Goal: Task Accomplishment & Management: Use online tool/utility

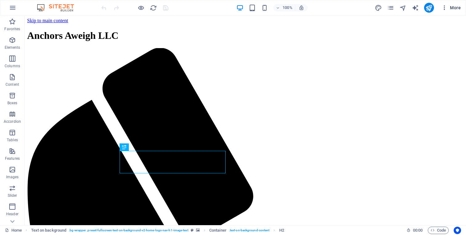
click at [454, 6] on span "More" at bounding box center [450, 8] width 19 height 6
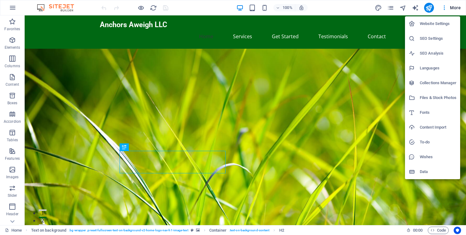
click at [445, 22] on h6 "Website Settings" at bounding box center [437, 23] width 37 height 7
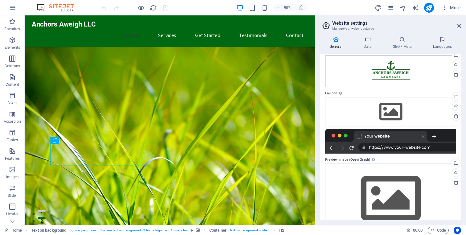
scroll to position [47, 0]
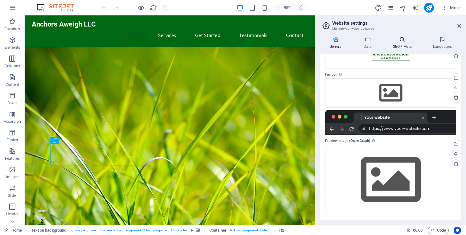
click at [403, 42] on h4 "SEO / Meta" at bounding box center [403, 42] width 40 height 13
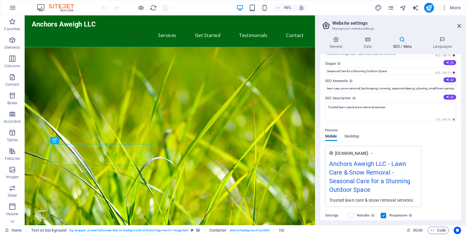
scroll to position [0, 0]
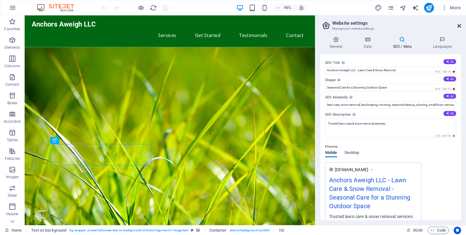
click at [459, 26] on icon at bounding box center [459, 25] width 4 height 5
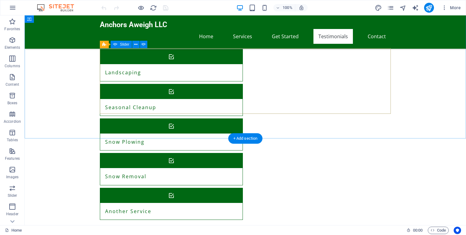
scroll to position [708, 0]
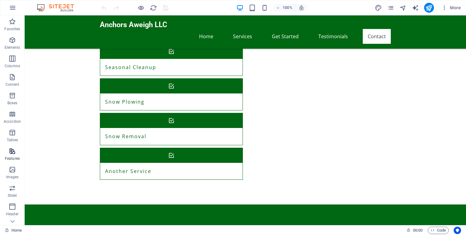
click at [14, 153] on icon "button" at bounding box center [12, 150] width 7 height 7
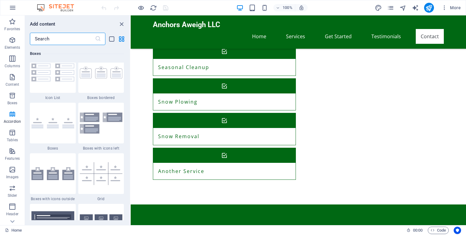
scroll to position [1585, 0]
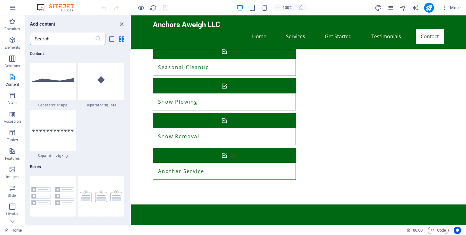
click at [14, 82] on p "Content" at bounding box center [13, 84] width 14 height 5
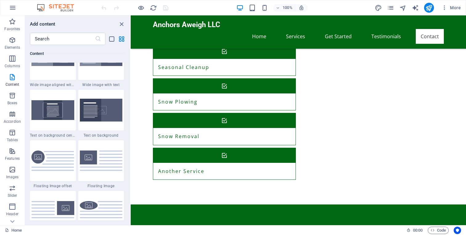
scroll to position [1237, 0]
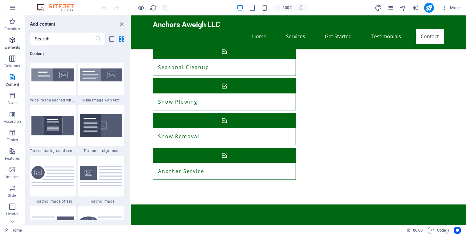
click at [13, 44] on span "Elements" at bounding box center [12, 43] width 25 height 15
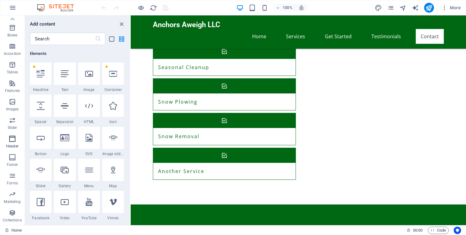
scroll to position [0, 0]
click at [51, 36] on input "text" at bounding box center [62, 39] width 65 height 12
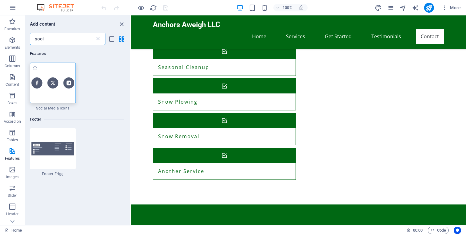
type input "soci"
click at [49, 68] on div at bounding box center [53, 82] width 46 height 41
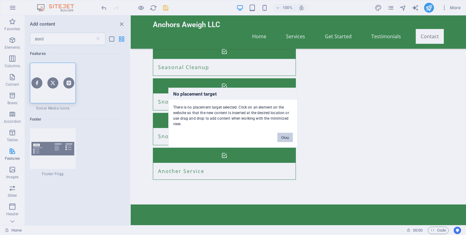
click at [283, 138] on button "Okay" at bounding box center [284, 137] width 15 height 9
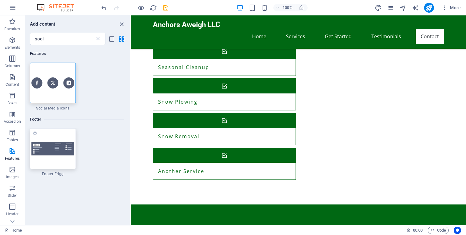
click at [65, 163] on div at bounding box center [53, 148] width 46 height 41
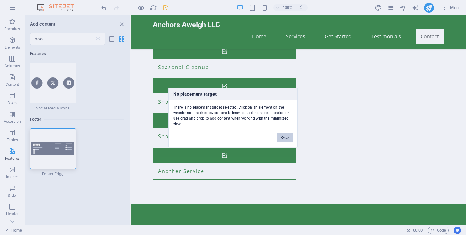
click at [284, 136] on button "Okay" at bounding box center [284, 137] width 15 height 9
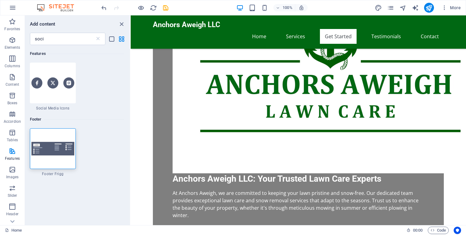
scroll to position [350, 0]
click at [119, 23] on icon "close panel" at bounding box center [121, 24] width 7 height 7
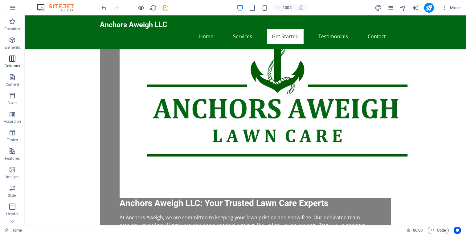
click at [12, 57] on icon "button" at bounding box center [12, 58] width 7 height 7
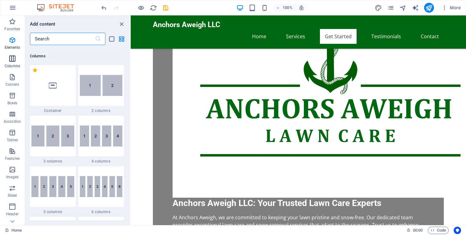
scroll to position [305, 0]
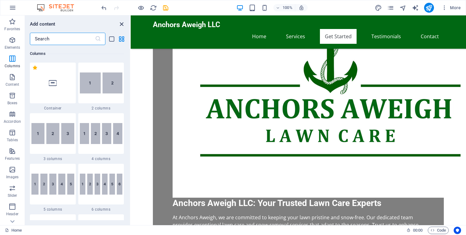
click at [123, 23] on icon "close panel" at bounding box center [121, 24] width 7 height 7
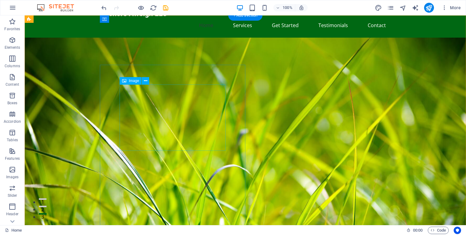
scroll to position [0, 0]
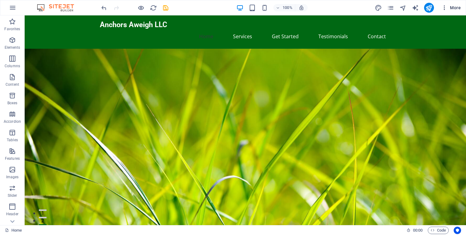
click at [453, 6] on span "More" at bounding box center [450, 8] width 19 height 6
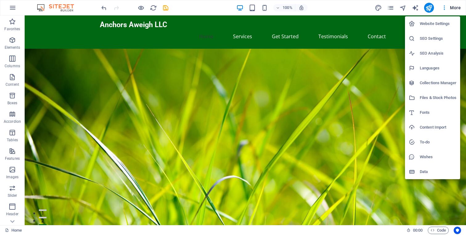
click at [441, 23] on h6 "Website Settings" at bounding box center [437, 23] width 37 height 7
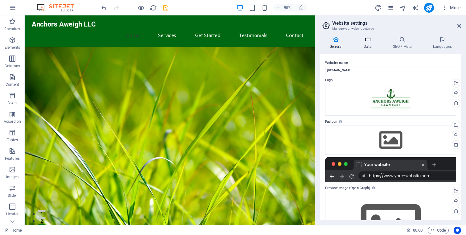
click at [368, 46] on h4 "Data" at bounding box center [368, 42] width 29 height 13
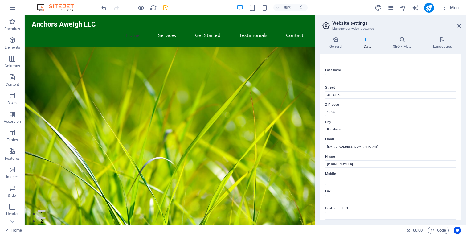
scroll to position [49, 0]
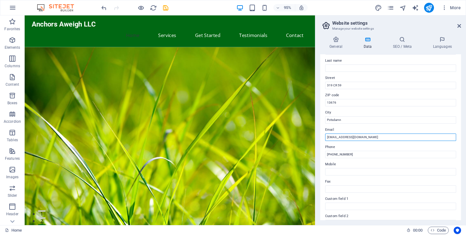
click at [333, 137] on input "[EMAIL_ADDRESS][DOMAIN_NAME]" at bounding box center [390, 136] width 131 height 7
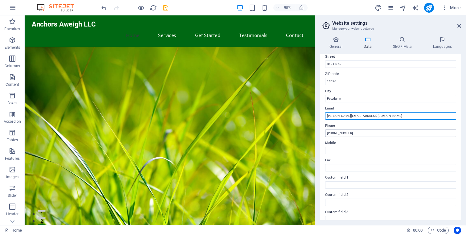
scroll to position [0, 0]
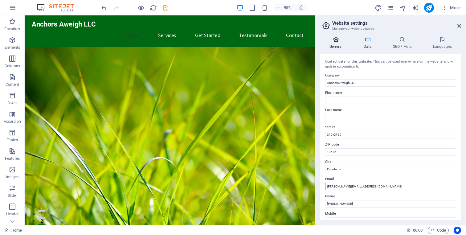
type input "[PERSON_NAME][EMAIL_ADDRESS][DOMAIN_NAME]"
click at [339, 42] on icon at bounding box center [335, 39] width 31 height 6
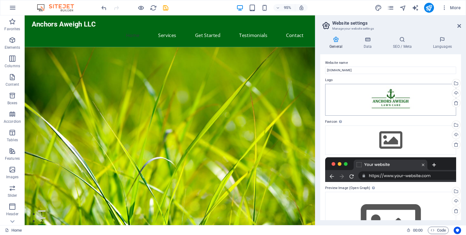
scroll to position [47, 0]
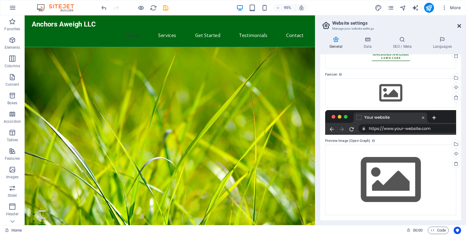
click at [457, 25] on icon at bounding box center [459, 25] width 4 height 5
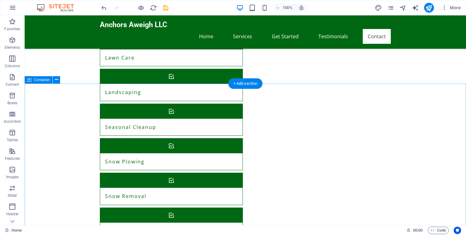
scroll to position [708, 0]
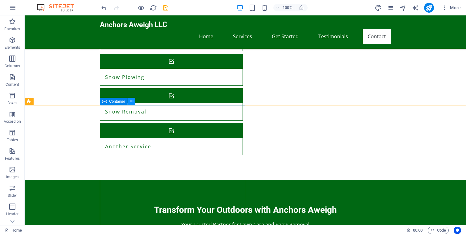
click at [131, 103] on icon at bounding box center [131, 101] width 3 height 6
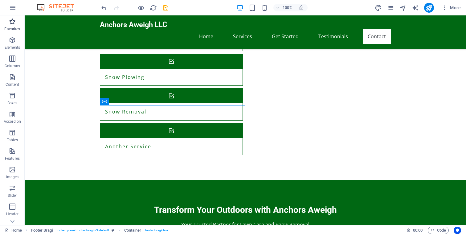
click at [13, 28] on p "Favorites" at bounding box center [12, 28] width 16 height 5
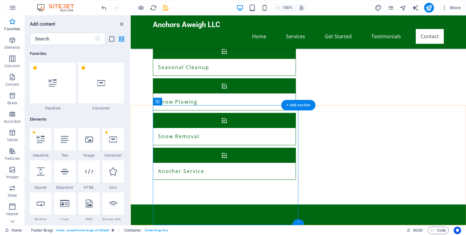
click at [299, 224] on div "+" at bounding box center [298, 222] width 12 height 6
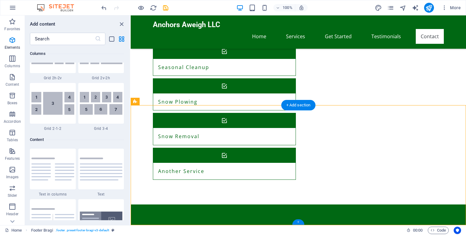
scroll to position [1077, 0]
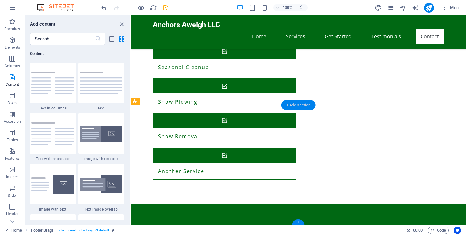
click at [296, 106] on div "+ Add section" at bounding box center [298, 105] width 34 height 10
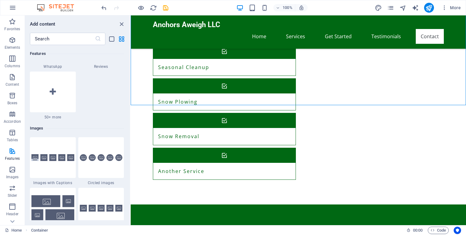
scroll to position [3048, 0]
click at [59, 105] on div at bounding box center [53, 91] width 46 height 41
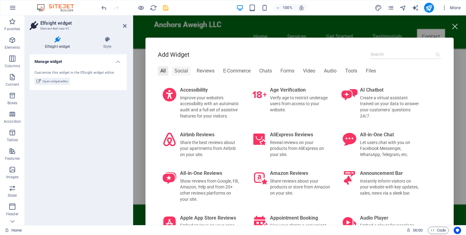
click at [179, 71] on div "Social" at bounding box center [181, 70] width 18 height 9
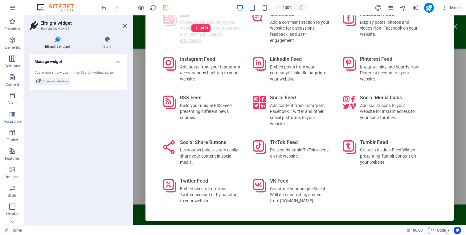
scroll to position [74, 0]
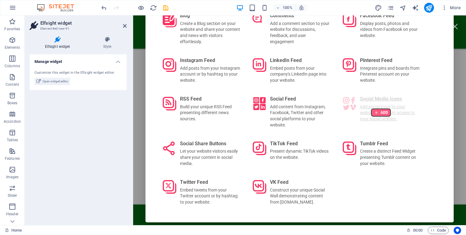
click at [381, 114] on div at bounding box center [380, 112] width 19 height 7
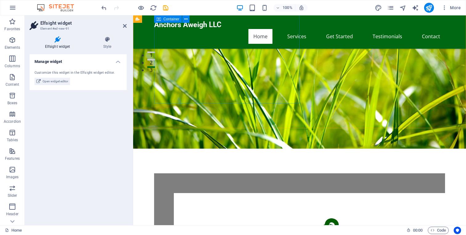
scroll to position [163, 0]
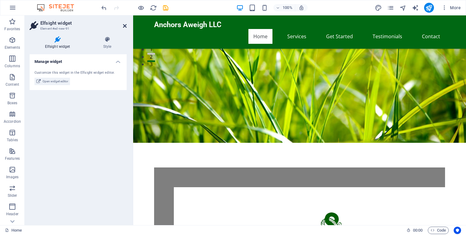
click at [124, 27] on icon at bounding box center [125, 25] width 4 height 5
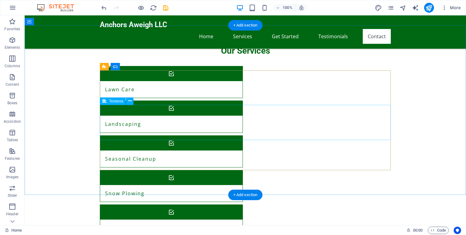
scroll to position [619, 0]
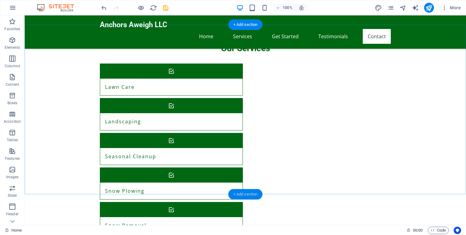
click at [240, 192] on div "+ Add section" at bounding box center [245, 194] width 34 height 10
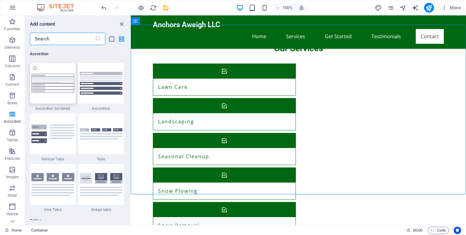
scroll to position [1966, 0]
click at [65, 42] on input "text" at bounding box center [62, 39] width 65 height 12
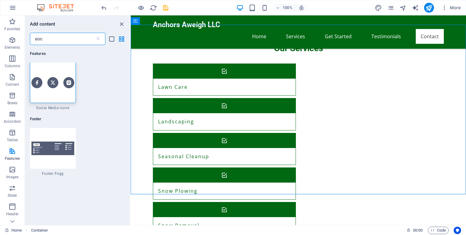
scroll to position [0, 0]
type input "soc"
click at [53, 66] on div at bounding box center [53, 82] width 46 height 41
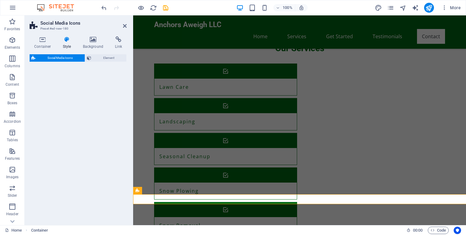
select select "rem"
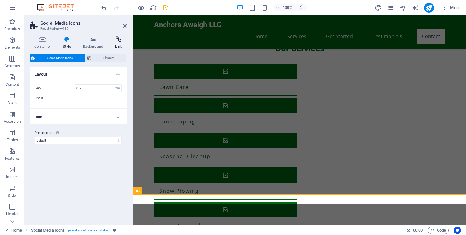
click at [119, 41] on icon at bounding box center [118, 39] width 16 height 6
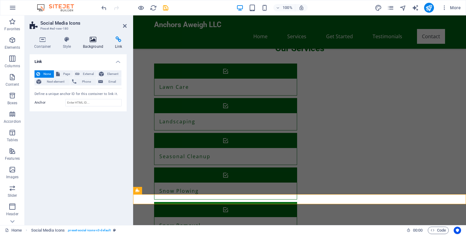
click at [95, 42] on icon at bounding box center [93, 39] width 30 height 6
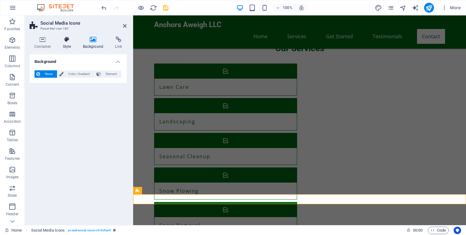
click at [72, 43] on h4 "Style" at bounding box center [68, 42] width 20 height 13
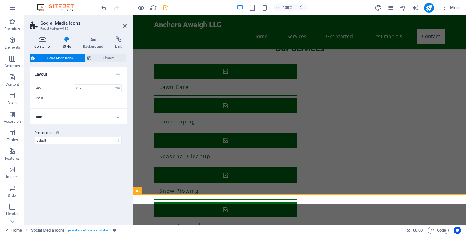
click at [41, 43] on h4 "Container" at bounding box center [44, 42] width 29 height 13
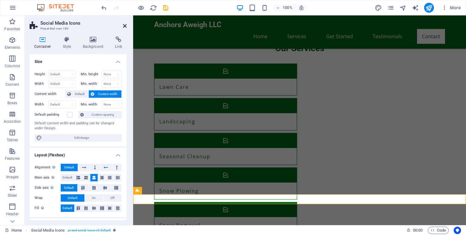
click at [123, 26] on icon at bounding box center [125, 25] width 4 height 5
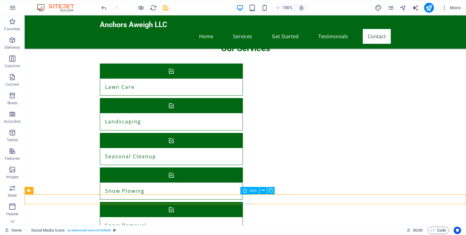
click at [261, 190] on icon at bounding box center [262, 190] width 3 height 6
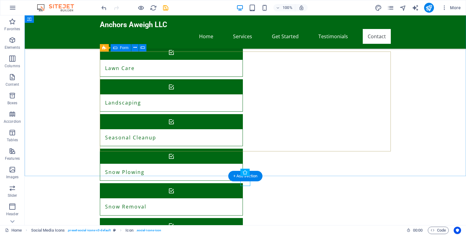
scroll to position [642, 0]
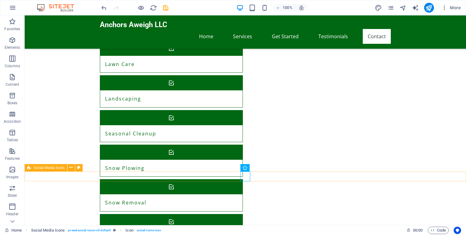
click at [70, 167] on icon at bounding box center [70, 167] width 3 height 6
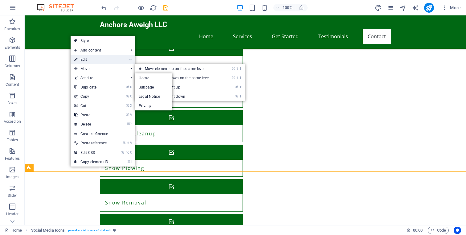
click at [96, 58] on link "⏎ Edit" at bounding box center [91, 59] width 41 height 9
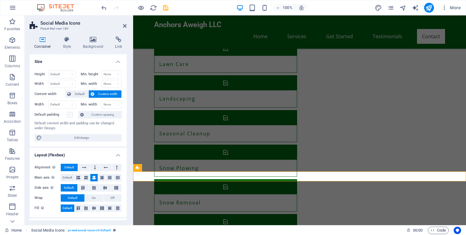
click at [71, 116] on label at bounding box center [70, 115] width 6 height 6
click at [0, 0] on input "Default padding" at bounding box center [0, 0] width 0 height 0
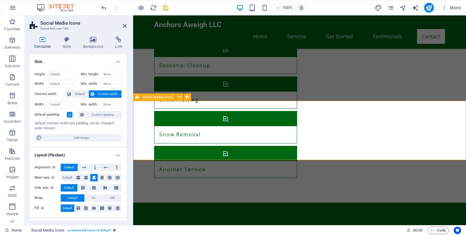
scroll to position [712, 0]
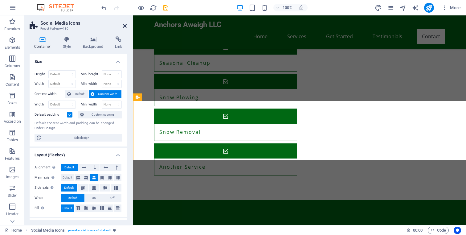
click at [123, 24] on icon at bounding box center [125, 25] width 4 height 5
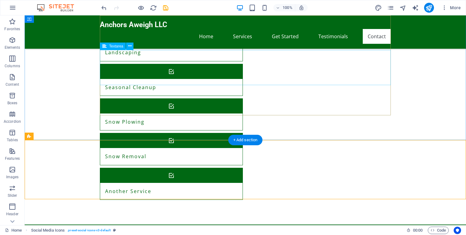
scroll to position [689, 0]
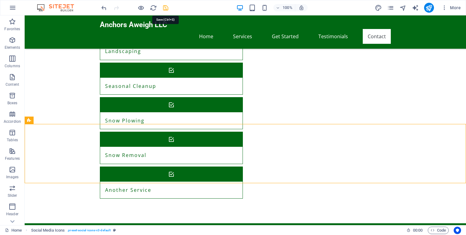
click at [166, 9] on icon "save" at bounding box center [165, 7] width 7 height 7
checkbox input "false"
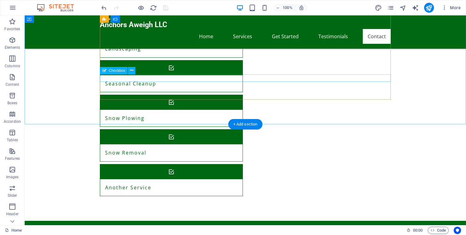
scroll to position [694, 0]
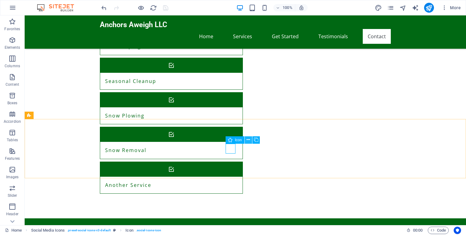
click at [247, 138] on icon at bounding box center [247, 139] width 3 height 6
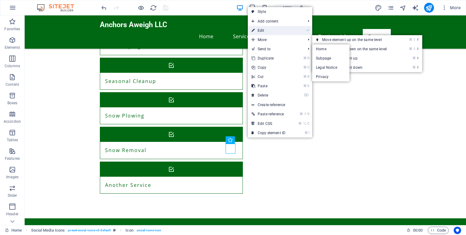
click at [274, 29] on link "⏎ Edit" at bounding box center [268, 30] width 41 height 9
select select "xMidYMid"
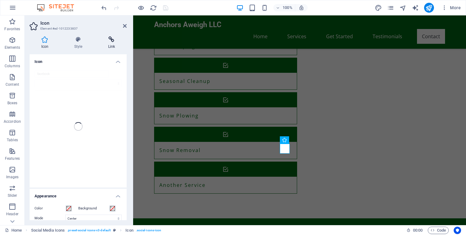
click at [111, 46] on h4 "Link" at bounding box center [111, 42] width 30 height 13
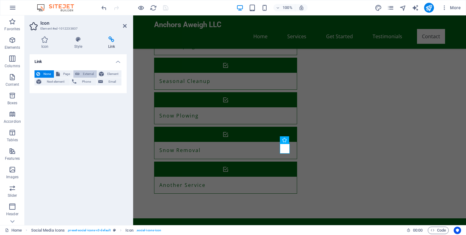
click at [83, 75] on span "External" at bounding box center [88, 73] width 14 height 7
select select "blank"
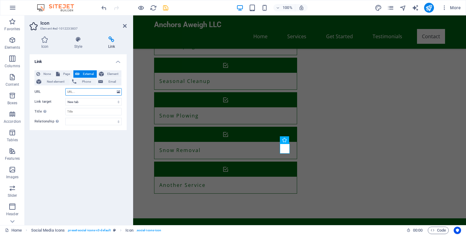
paste input "[URL][DOMAIN_NAME]"
type input "[URL][DOMAIN_NAME]"
click at [90, 144] on div "Link None Page External Element Next element Phone Email Page Home Subpage Lega…" at bounding box center [78, 137] width 97 height 166
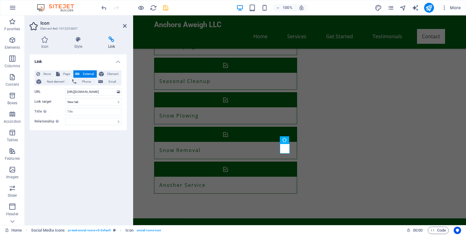
click at [124, 30] on header "Icon Element #ed-1012233837" at bounding box center [78, 23] width 97 height 16
click at [124, 26] on icon at bounding box center [125, 25] width 4 height 5
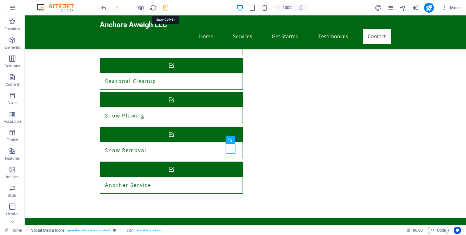
click at [165, 7] on icon "save" at bounding box center [165, 7] width 7 height 7
checkbox input "false"
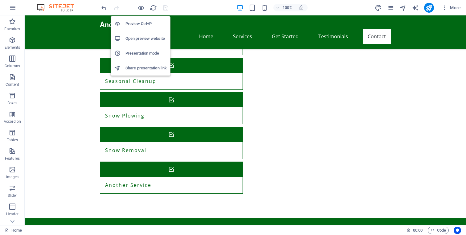
click at [141, 37] on h6 "Open preview website" at bounding box center [145, 38] width 41 height 7
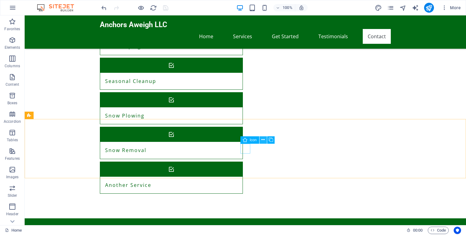
click at [262, 141] on icon at bounding box center [262, 139] width 3 height 6
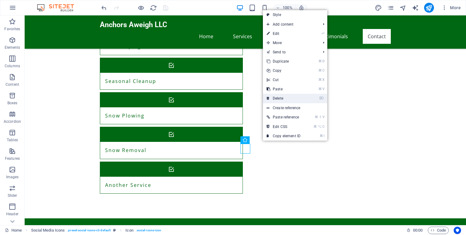
click at [291, 99] on link "⌦ Delete" at bounding box center [283, 98] width 41 height 9
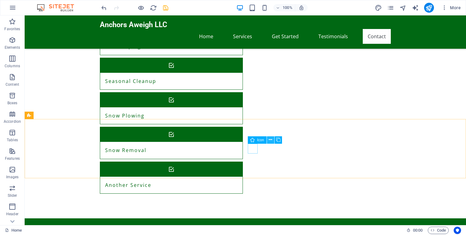
click at [271, 140] on icon at bounding box center [269, 139] width 3 height 6
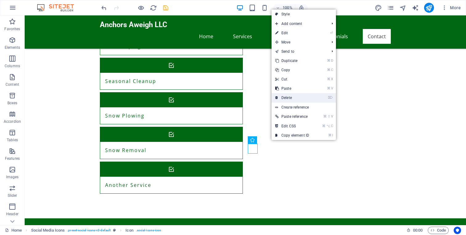
click at [296, 95] on link "⌦ Delete" at bounding box center [291, 97] width 41 height 9
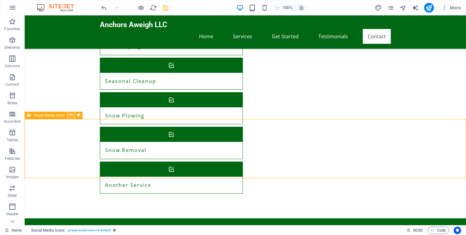
click at [71, 116] on icon at bounding box center [70, 115] width 3 height 6
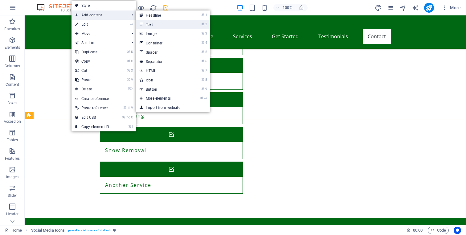
click at [155, 23] on link "⌘ 2 Text" at bounding box center [161, 24] width 51 height 9
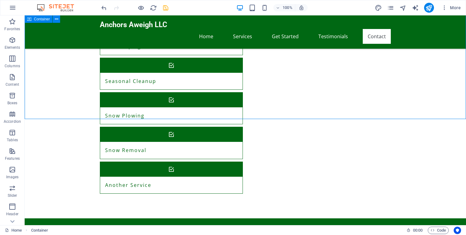
drag, startPoint x: 49, startPoint y: 108, endPoint x: 177, endPoint y: 108, distance: 127.8
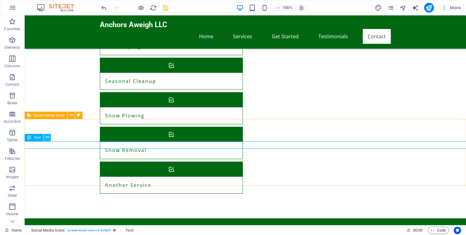
click at [47, 138] on icon at bounding box center [47, 137] width 3 height 6
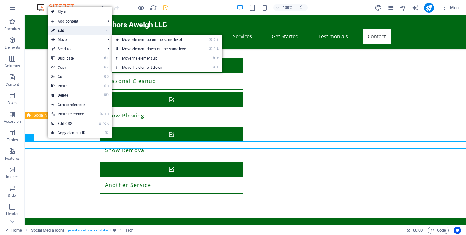
click at [79, 28] on link "⏎ Edit" at bounding box center [68, 30] width 41 height 9
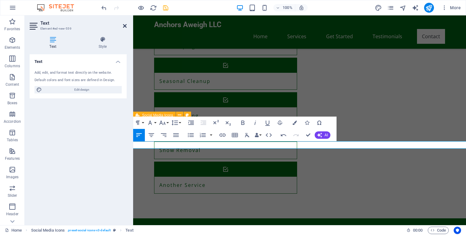
click at [124, 25] on icon at bounding box center [125, 25] width 4 height 5
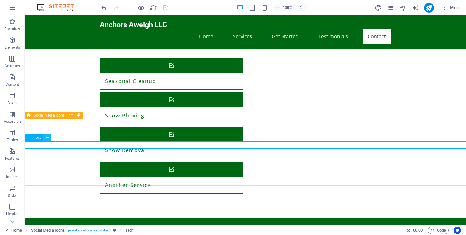
click at [49, 139] on button at bounding box center [46, 137] width 7 height 7
click at [47, 139] on icon at bounding box center [47, 137] width 3 height 6
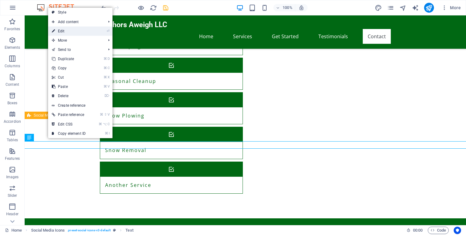
click at [88, 30] on link "⏎ Edit" at bounding box center [68, 30] width 41 height 9
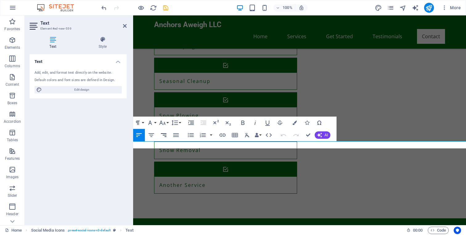
click at [167, 135] on icon "button" at bounding box center [163, 134] width 7 height 7
click at [154, 136] on icon "button" at bounding box center [150, 134] width 7 height 7
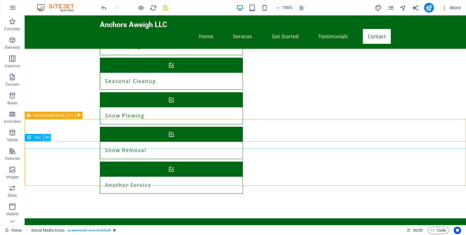
click at [47, 137] on icon at bounding box center [47, 137] width 3 height 6
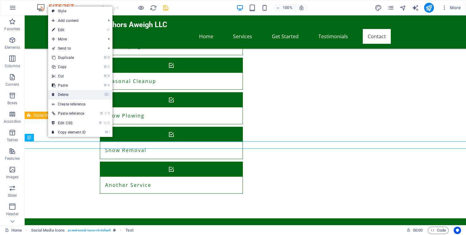
click at [80, 94] on link "⌦ Delete" at bounding box center [68, 94] width 41 height 9
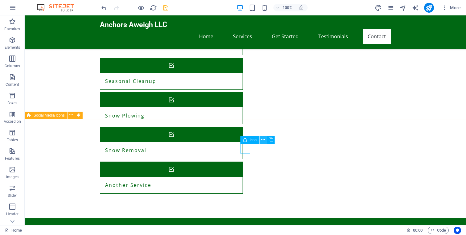
click at [263, 139] on icon at bounding box center [262, 139] width 3 height 6
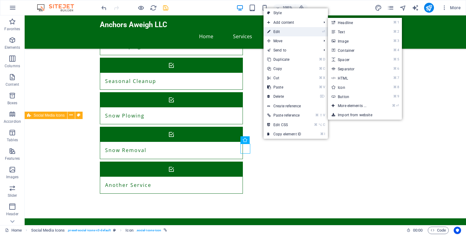
click at [287, 32] on link "⏎ Edit" at bounding box center [283, 31] width 41 height 9
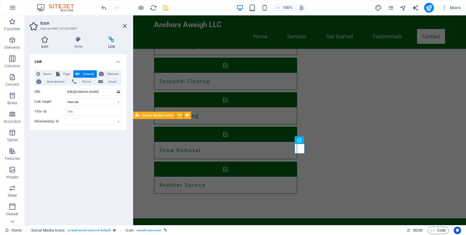
click at [49, 44] on h4 "Icon" at bounding box center [46, 42] width 33 height 13
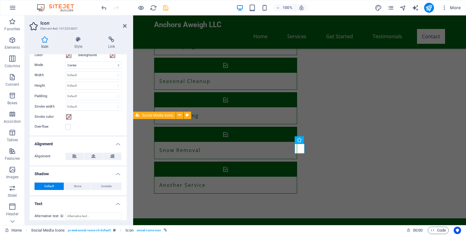
scroll to position [157, 0]
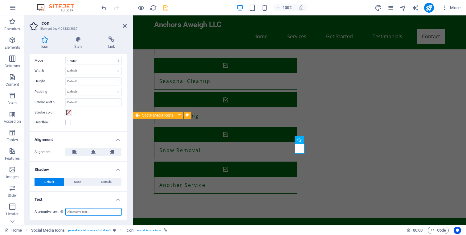
click at [87, 211] on input "Alternative text The alternative text is used by devices that cannot display im…" at bounding box center [93, 211] width 56 height 7
type input "Visit us on Facebook."
click at [126, 26] on icon at bounding box center [125, 25] width 4 height 5
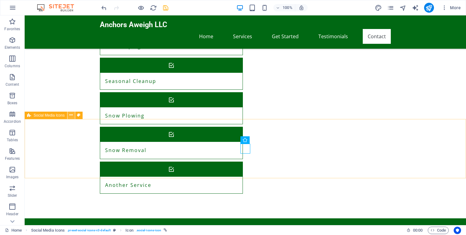
click at [71, 116] on icon at bounding box center [70, 115] width 3 height 6
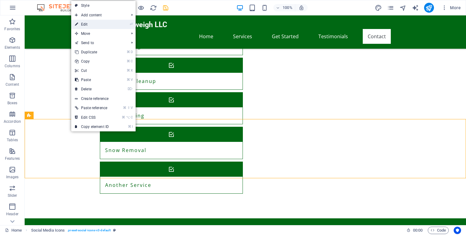
click at [108, 27] on link "⏎ Edit" at bounding box center [91, 24] width 41 height 9
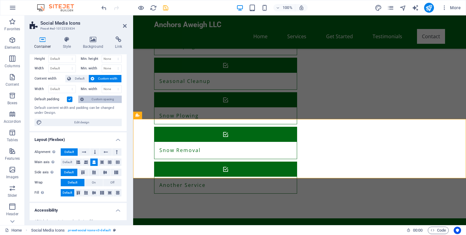
scroll to position [12, 0]
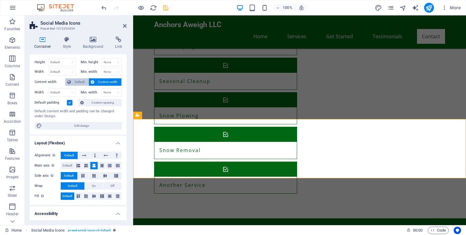
click at [82, 83] on span "Default" at bounding box center [80, 81] width 14 height 7
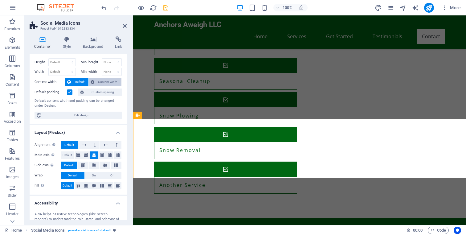
click at [94, 83] on button "Custom width" at bounding box center [105, 81] width 33 height 7
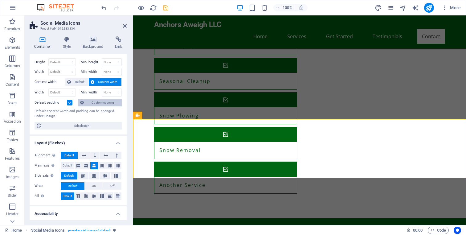
click at [91, 103] on span "Custom spacing" at bounding box center [103, 102] width 34 height 7
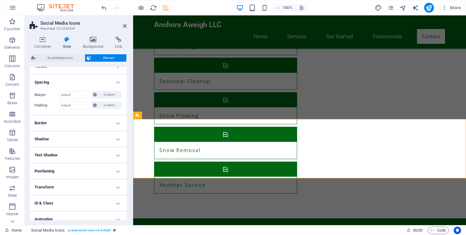
scroll to position [6, 0]
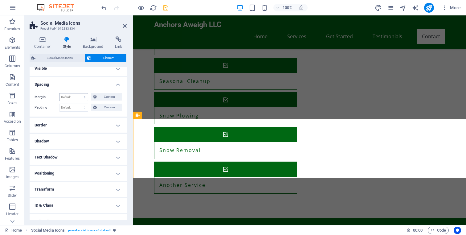
drag, startPoint x: 104, startPoint y: 99, endPoint x: 79, endPoint y: 97, distance: 25.6
click at [79, 97] on div "Default auto px % rem vw vh Custom Custom" at bounding box center [90, 97] width 62 height 8
click at [79, 97] on select "Default auto px % rem vw vh Custom" at bounding box center [73, 96] width 28 height 7
click at [59, 93] on select "Default auto px % rem vw vh Custom" at bounding box center [73, 96] width 28 height 7
select select "DISABLED_OPTION_VALUE"
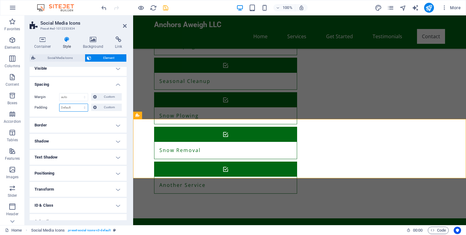
click at [78, 105] on select "Default px rem % vh vw Custom" at bounding box center [73, 107] width 28 height 7
click at [82, 99] on select "Default auto px % rem vw vh Custom" at bounding box center [73, 96] width 28 height 7
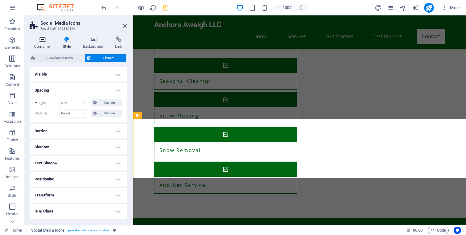
click at [43, 40] on icon at bounding box center [43, 39] width 26 height 6
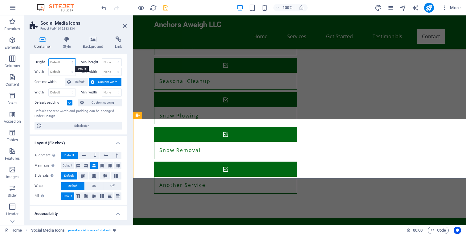
click at [71, 63] on select "Default px rem % vh vw" at bounding box center [62, 61] width 27 height 7
click at [108, 58] on div "None px rem % vh vw" at bounding box center [112, 62] width 20 height 8
click at [108, 61] on select "None px rem % vh vw" at bounding box center [112, 61] width 20 height 7
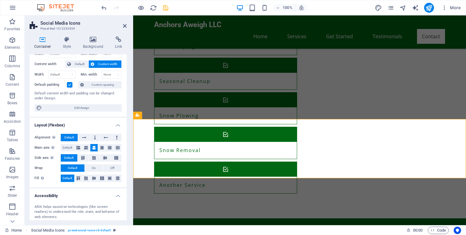
scroll to position [32, 0]
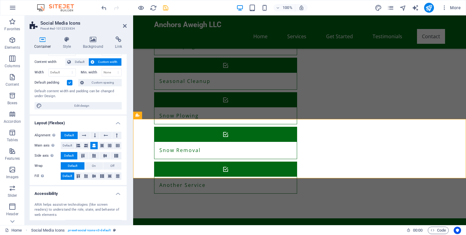
click at [67, 82] on label at bounding box center [70, 83] width 6 height 6
click at [0, 0] on input "Default padding" at bounding box center [0, 0] width 0 height 0
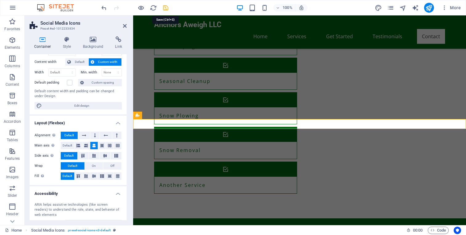
click at [167, 8] on icon "save" at bounding box center [165, 7] width 7 height 7
checkbox input "false"
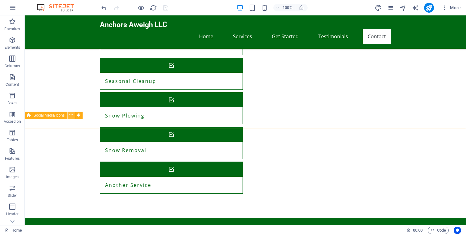
click at [70, 115] on icon at bounding box center [70, 115] width 3 height 6
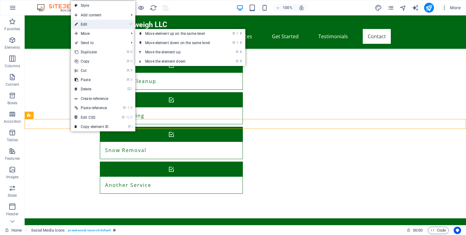
click at [94, 23] on link "⏎ Edit" at bounding box center [91, 24] width 41 height 9
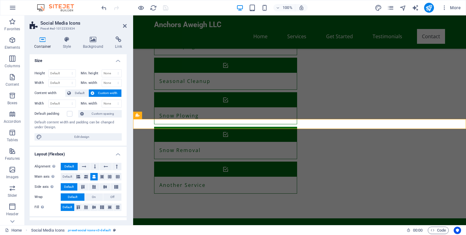
scroll to position [0, 0]
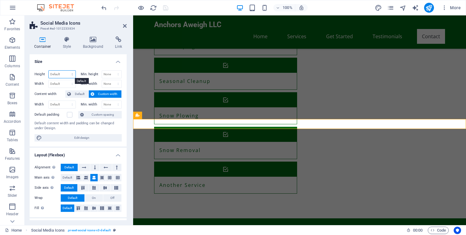
click at [73, 74] on select "Default px rem % vh vw" at bounding box center [62, 74] width 27 height 7
click at [69, 40] on icon at bounding box center [67, 39] width 18 height 6
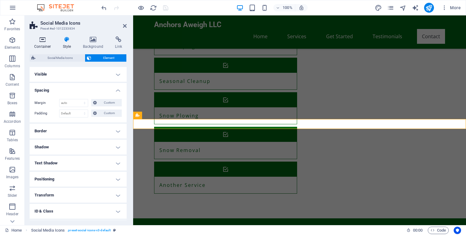
click at [47, 42] on icon at bounding box center [43, 39] width 26 height 6
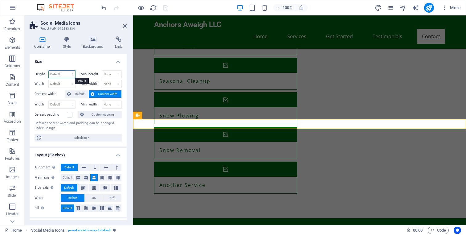
click at [70, 75] on select "Default px rem % vh vw" at bounding box center [62, 74] width 27 height 7
select select "px"
click at [66, 71] on select "Default px rem % vh vw" at bounding box center [62, 74] width 27 height 7
type input "48"
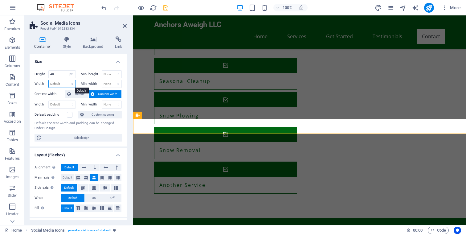
click at [71, 84] on select "Default px rem % em vh vw" at bounding box center [62, 83] width 27 height 7
click at [167, 5] on icon "save" at bounding box center [165, 7] width 7 height 7
checkbox input "false"
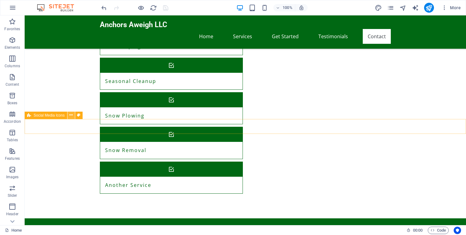
click at [71, 117] on icon at bounding box center [70, 115] width 3 height 6
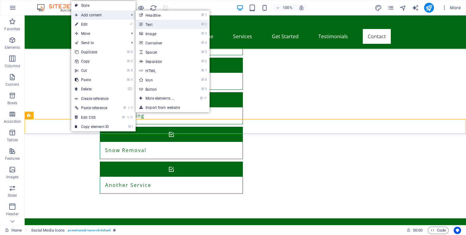
click at [155, 24] on link "⌘ 2 Text" at bounding box center [160, 24] width 51 height 9
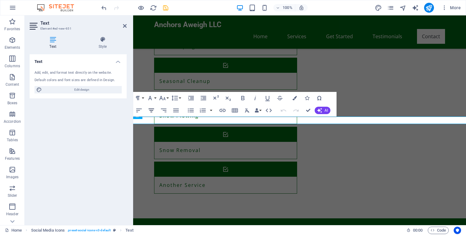
click at [153, 111] on icon "button" at bounding box center [150, 110] width 7 height 7
click at [125, 28] on icon at bounding box center [125, 25] width 4 height 5
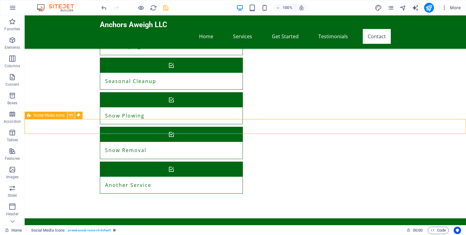
click at [70, 115] on icon at bounding box center [70, 115] width 3 height 6
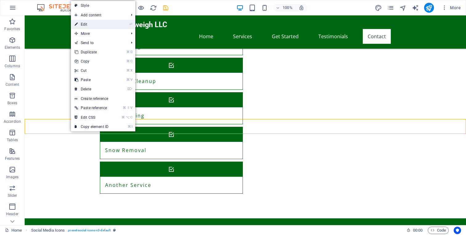
click at [94, 26] on link "⏎ Edit" at bounding box center [91, 24] width 41 height 9
select select "px"
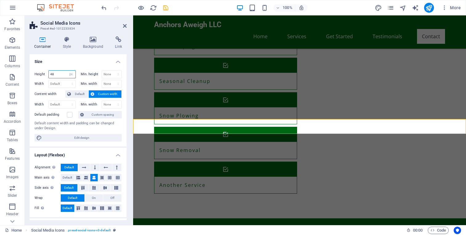
click at [61, 75] on input "48" at bounding box center [62, 74] width 27 height 7
type input "4"
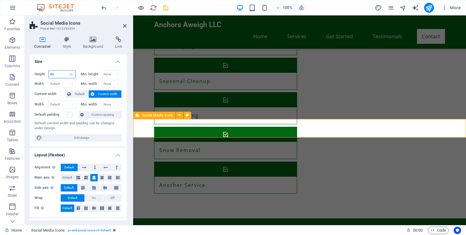
click at [64, 75] on input "60" at bounding box center [62, 74] width 27 height 7
type input "6"
type input "70"
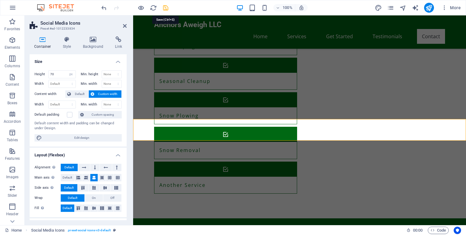
click at [164, 7] on icon "save" at bounding box center [165, 7] width 7 height 7
checkbox input "false"
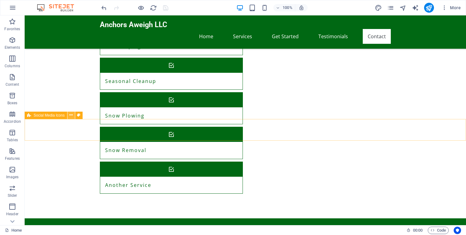
click at [70, 114] on icon at bounding box center [70, 115] width 3 height 6
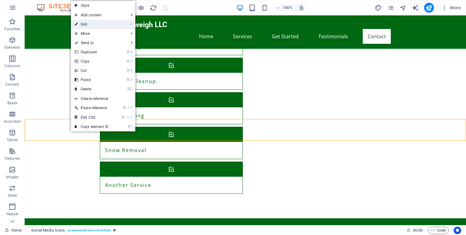
click at [87, 25] on link "⏎ Edit" at bounding box center [91, 24] width 41 height 9
select select "px"
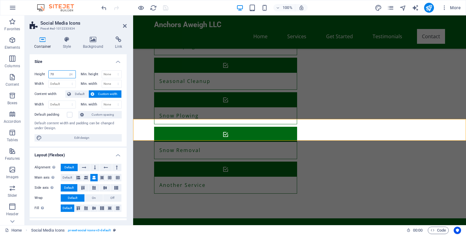
click at [59, 74] on input "70" at bounding box center [62, 74] width 27 height 7
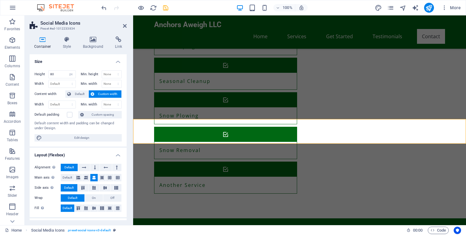
click at [71, 64] on h4 "Size" at bounding box center [78, 59] width 97 height 11
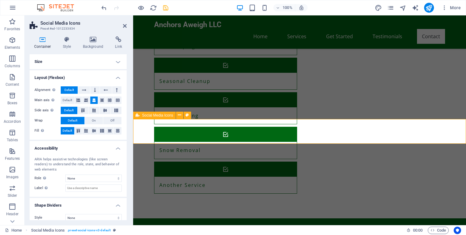
click at [62, 59] on h4 "Size" at bounding box center [78, 61] width 97 height 15
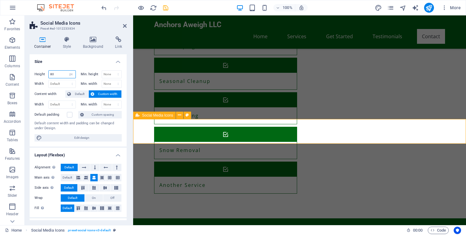
click at [65, 76] on input "80" at bounding box center [62, 74] width 27 height 7
click at [64, 74] on input "80" at bounding box center [62, 74] width 27 height 7
type input "90"
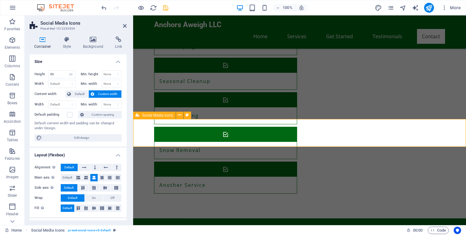
click at [168, 6] on icon "save" at bounding box center [165, 7] width 7 height 7
checkbox input "false"
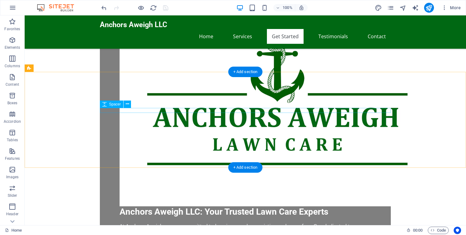
scroll to position [341, 0]
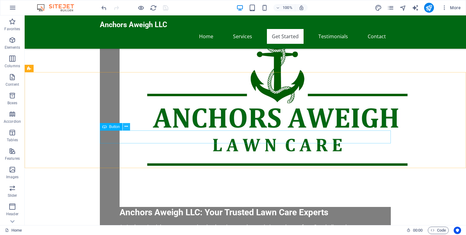
click at [127, 128] on icon at bounding box center [125, 126] width 3 height 6
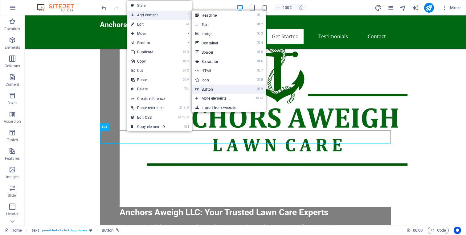
click at [248, 88] on li "⌘ 9 Button" at bounding box center [228, 88] width 74 height 9
click at [202, 90] on link "⌘ 9 Button" at bounding box center [216, 88] width 51 height 9
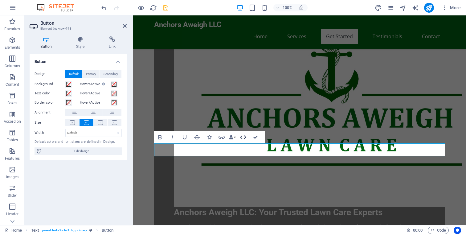
click at [244, 139] on icon "button" at bounding box center [242, 136] width 7 height 7
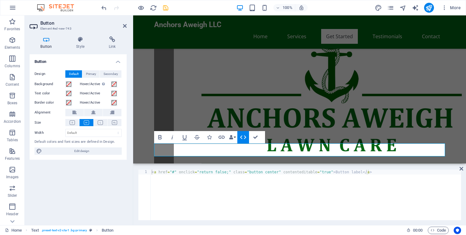
click at [244, 139] on icon "button" at bounding box center [242, 136] width 7 height 7
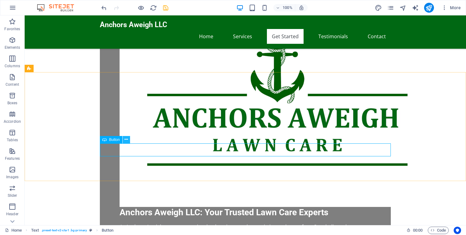
click at [127, 141] on icon at bounding box center [125, 139] width 3 height 6
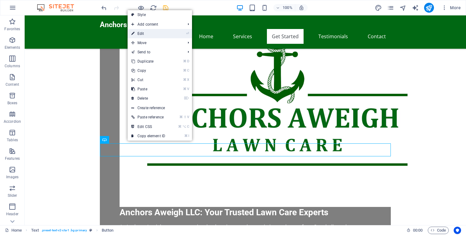
click at [153, 37] on link "⏎ Edit" at bounding box center [147, 33] width 41 height 9
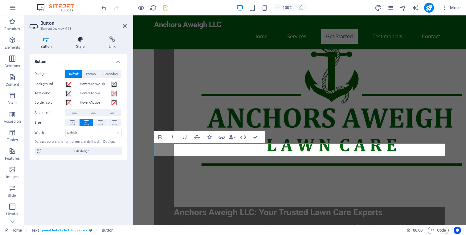
click at [81, 42] on icon at bounding box center [80, 39] width 30 height 6
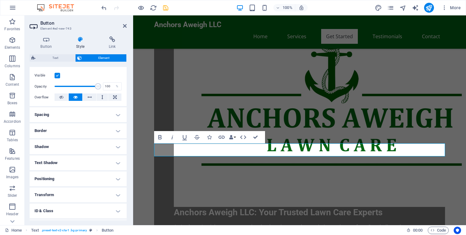
scroll to position [83, 0]
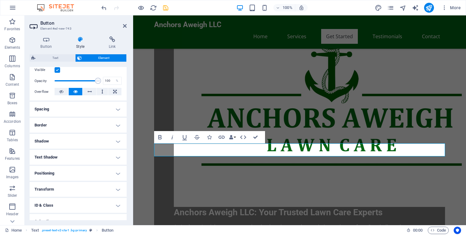
click at [78, 110] on h4 "Spacing" at bounding box center [78, 109] width 97 height 15
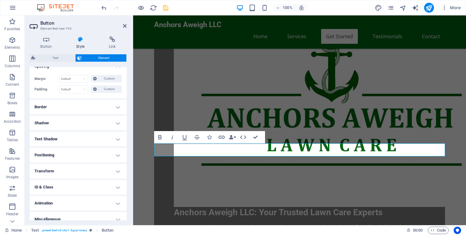
scroll to position [132, 0]
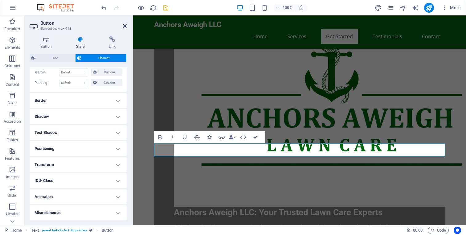
click at [126, 26] on icon at bounding box center [125, 25] width 4 height 5
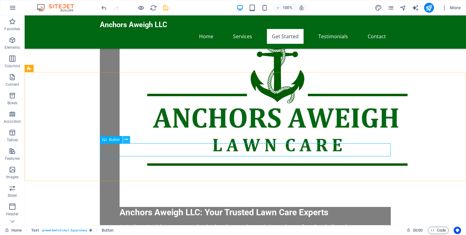
click at [124, 141] on button at bounding box center [126, 139] width 7 height 7
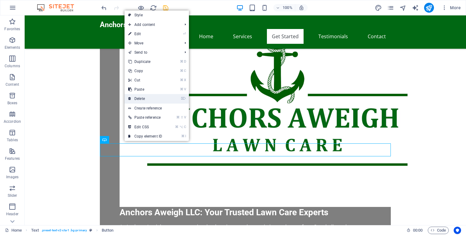
click at [150, 97] on link "⌦ Delete" at bounding box center [144, 98] width 41 height 9
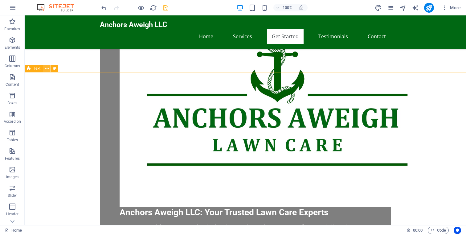
click at [46, 69] on icon at bounding box center [46, 68] width 3 height 6
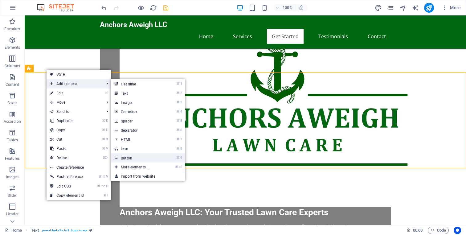
click at [136, 158] on link "⌘ 9 Button" at bounding box center [136, 157] width 51 height 9
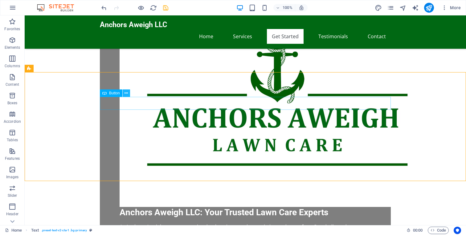
click at [126, 94] on icon at bounding box center [125, 93] width 3 height 6
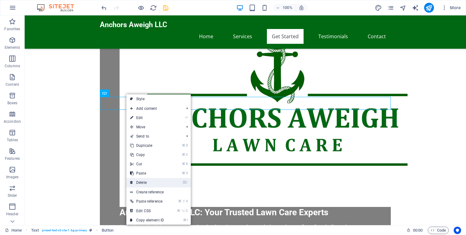
click at [152, 180] on link "⌦ Delete" at bounding box center [146, 182] width 41 height 9
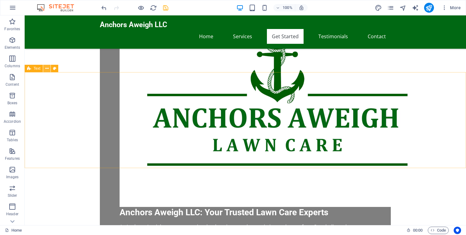
click at [46, 70] on icon at bounding box center [46, 68] width 3 height 6
click at [54, 68] on icon at bounding box center [54, 68] width 3 height 6
select select "preset-text-v2-cta-1"
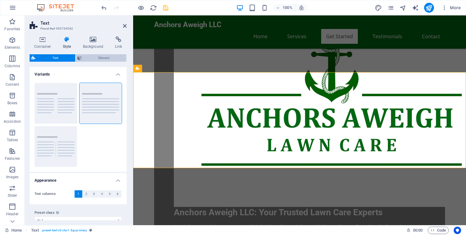
click at [95, 58] on span "Element" at bounding box center [103, 57] width 41 height 7
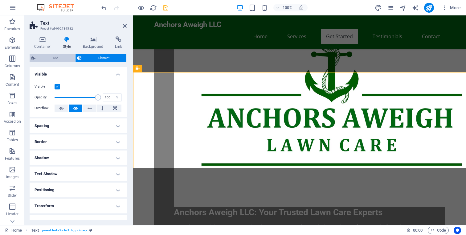
click at [68, 55] on span "Text" at bounding box center [55, 57] width 36 height 7
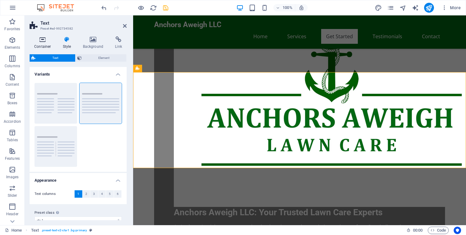
click at [43, 44] on h4 "Container" at bounding box center [44, 42] width 29 height 13
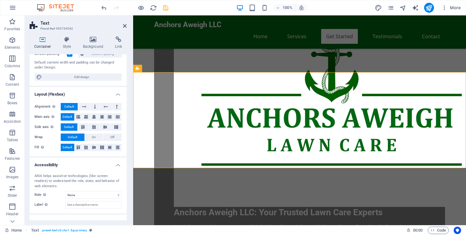
scroll to position [73, 0]
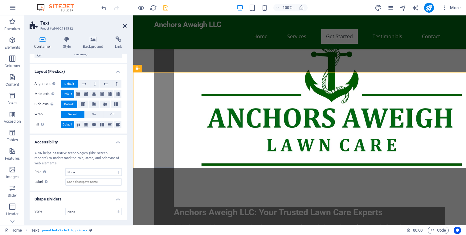
click at [123, 24] on icon at bounding box center [125, 25] width 4 height 5
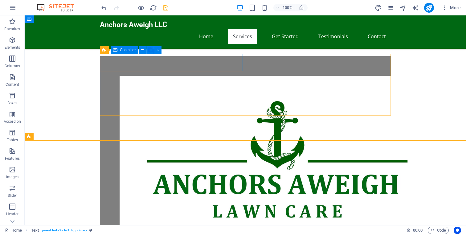
scroll to position [270, 0]
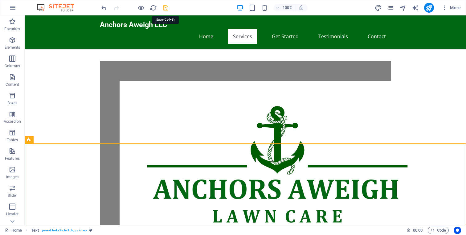
click at [166, 6] on icon "save" at bounding box center [165, 7] width 7 height 7
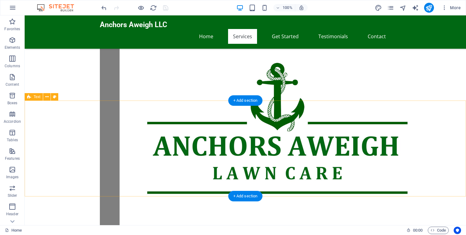
scroll to position [316, 0]
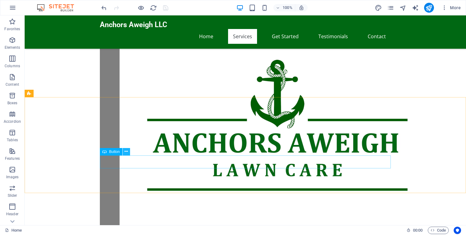
click at [126, 153] on icon at bounding box center [125, 151] width 3 height 6
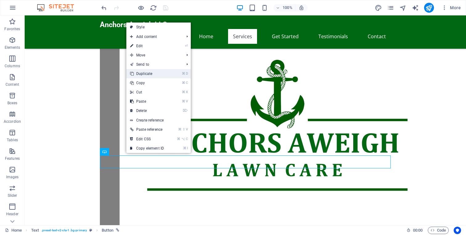
click at [161, 72] on link "⌘ D Duplicate" at bounding box center [146, 73] width 41 height 9
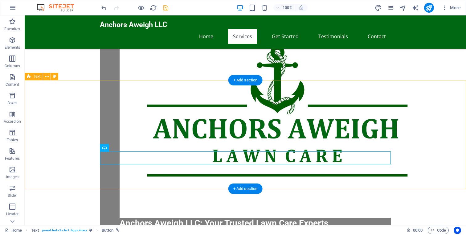
scroll to position [333, 0]
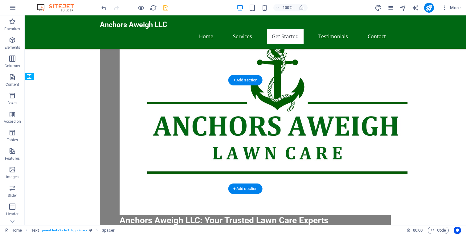
drag, startPoint x: 159, startPoint y: 134, endPoint x: 157, endPoint y: 138, distance: 3.9
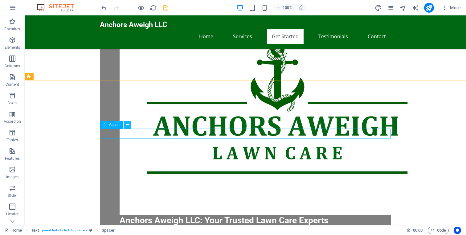
click at [126, 125] on icon at bounding box center [127, 124] width 3 height 6
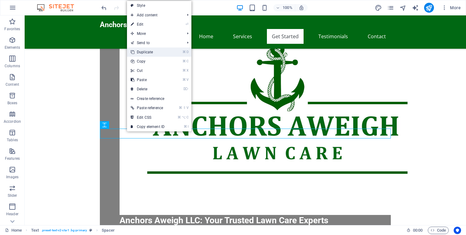
click at [150, 51] on link "⌘ D Duplicate" at bounding box center [147, 51] width 41 height 9
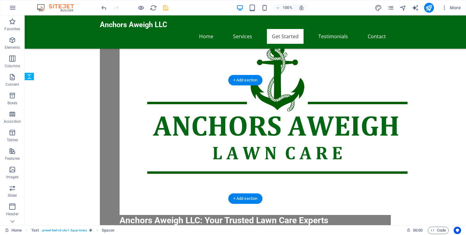
drag, startPoint x: 186, startPoint y: 133, endPoint x: 186, endPoint y: 152, distance: 18.8
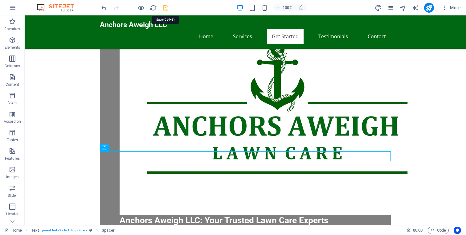
click at [168, 7] on icon "save" at bounding box center [165, 7] width 7 height 7
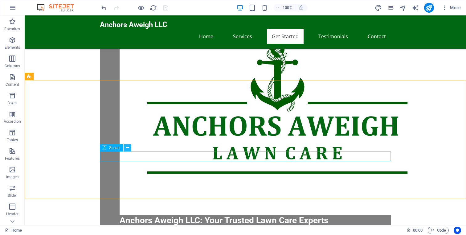
click at [127, 149] on icon at bounding box center [127, 147] width 3 height 6
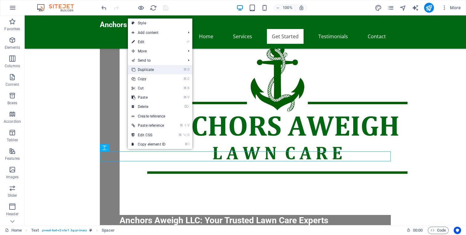
click at [150, 70] on link "⌘ D Duplicate" at bounding box center [148, 69] width 41 height 9
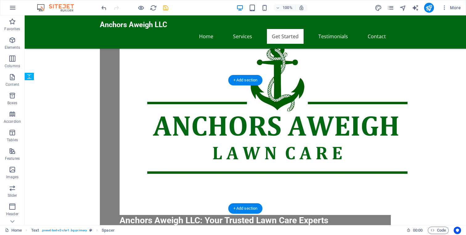
drag, startPoint x: 194, startPoint y: 166, endPoint x: 195, endPoint y: 182, distance: 16.3
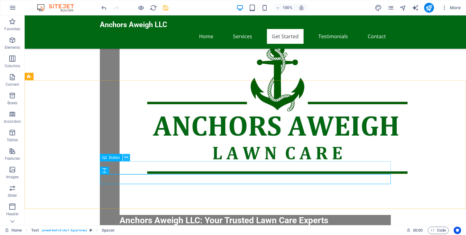
click at [127, 158] on icon at bounding box center [125, 157] width 3 height 6
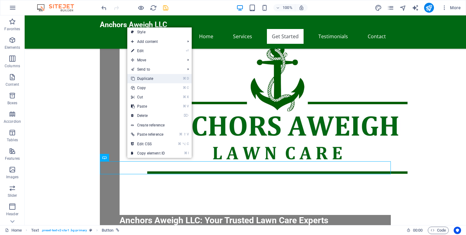
click at [163, 81] on link "⌘ D Duplicate" at bounding box center [147, 78] width 41 height 9
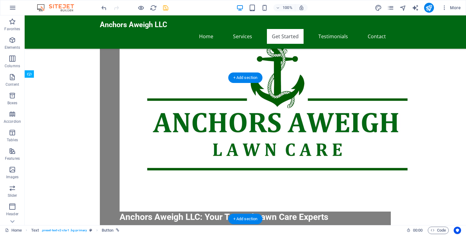
scroll to position [340, 0]
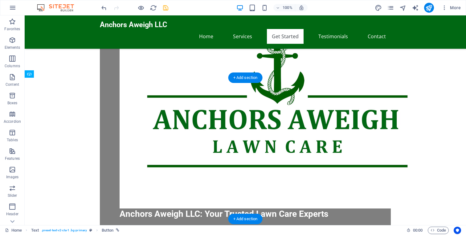
drag, startPoint x: 286, startPoint y: 180, endPoint x: 286, endPoint y: 192, distance: 11.7
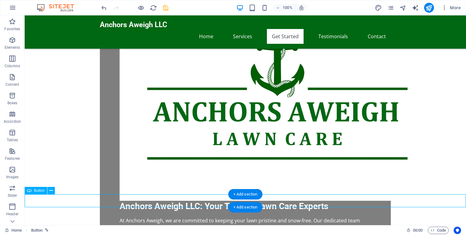
scroll to position [347, 0]
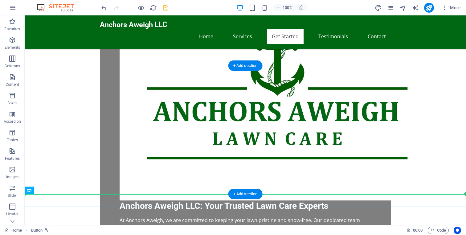
drag, startPoint x: 277, startPoint y: 204, endPoint x: 278, endPoint y: 184, distance: 19.7
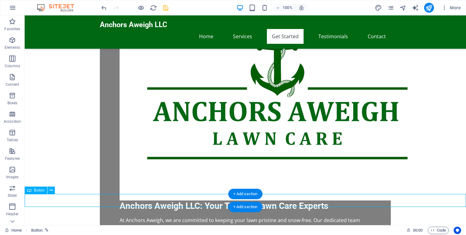
scroll to position [352, 0]
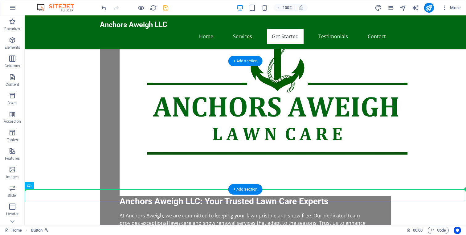
drag, startPoint x: 284, startPoint y: 200, endPoint x: 282, endPoint y: 182, distance: 18.3
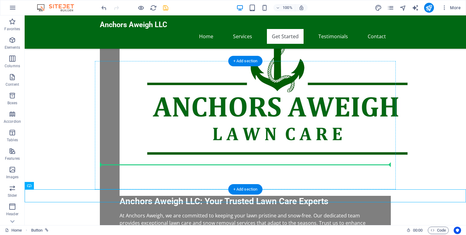
drag, startPoint x: 273, startPoint y: 195, endPoint x: 267, endPoint y: 162, distance: 33.1
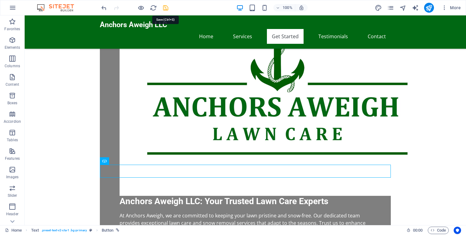
click at [166, 8] on icon "save" at bounding box center [165, 7] width 7 height 7
checkbox input "false"
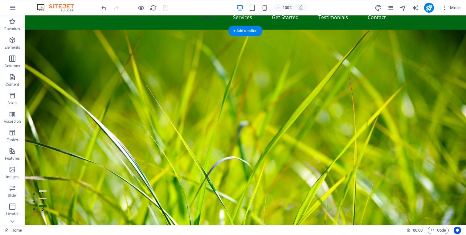
scroll to position [0, 0]
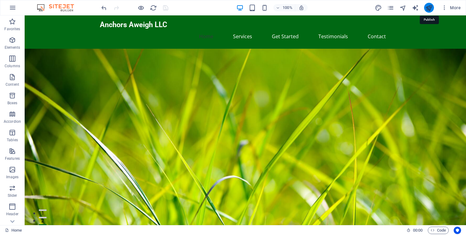
click at [428, 11] on icon "publish" at bounding box center [428, 7] width 7 height 7
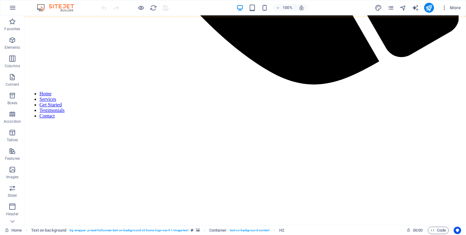
scroll to position [542, 0]
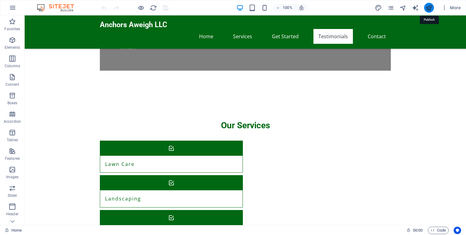
click at [430, 9] on icon "publish" at bounding box center [428, 7] width 7 height 7
